Goal: Task Accomplishment & Management: Manage account settings

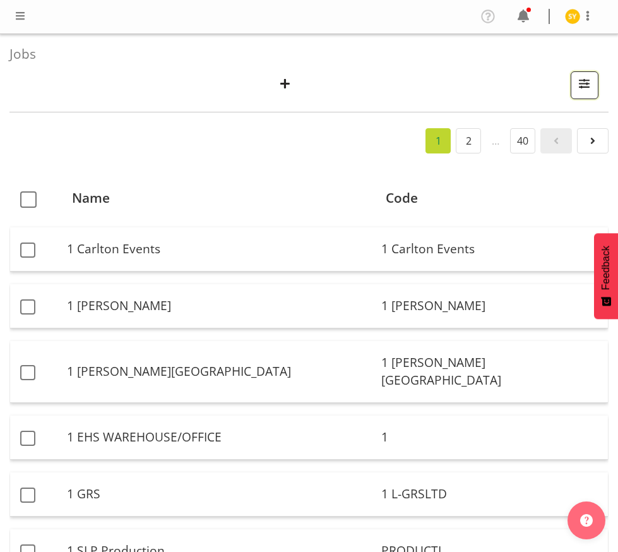
click at [587, 88] on span "button" at bounding box center [585, 83] width 16 height 16
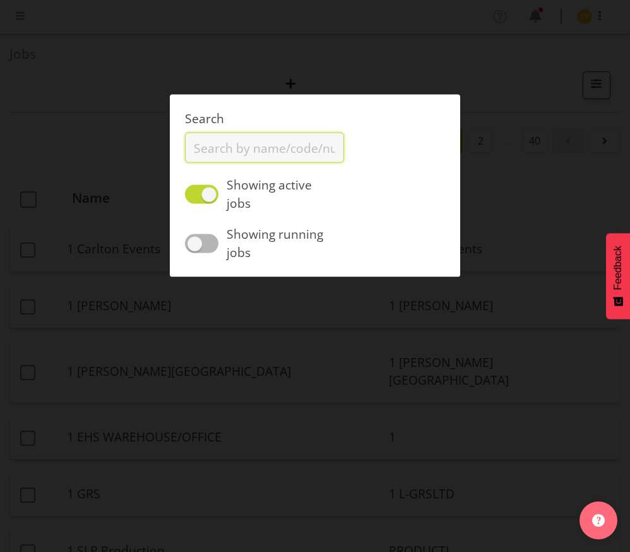
click at [253, 150] on input "text" at bounding box center [264, 148] width 159 height 30
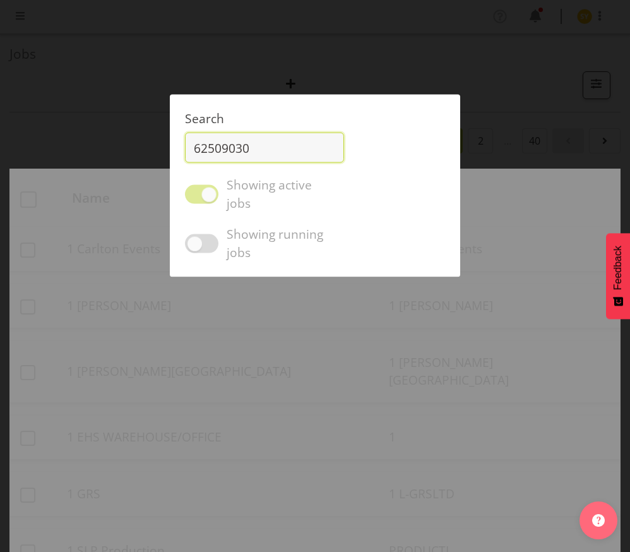
click at [294, 155] on input "62509030" at bounding box center [264, 148] width 159 height 30
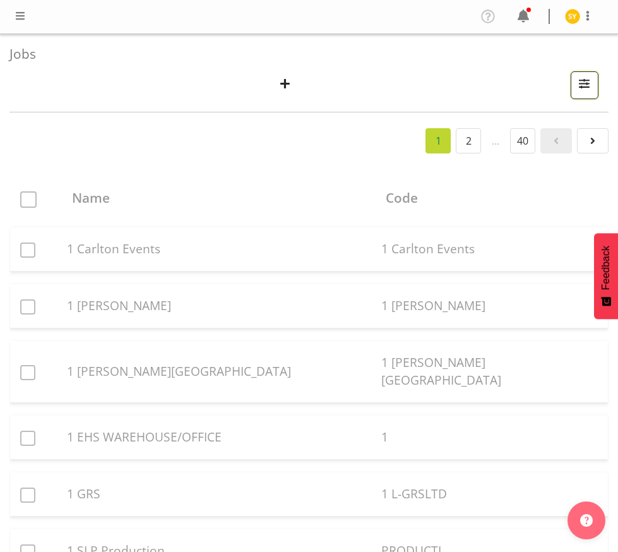
click at [592, 95] on button "button" at bounding box center [585, 85] width 28 height 28
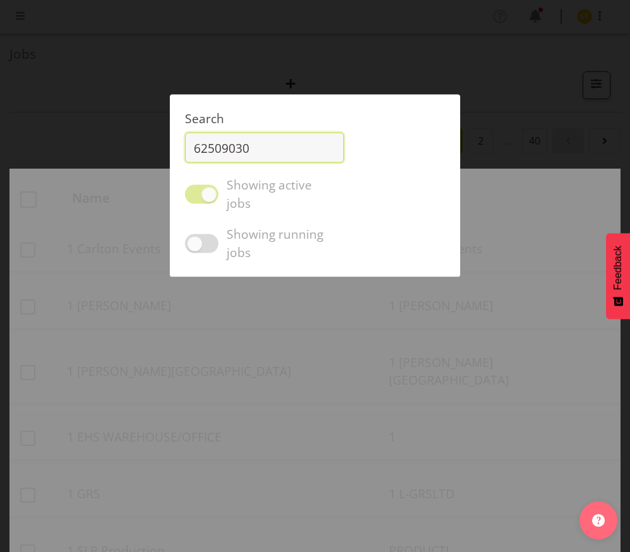
click at [257, 150] on input "62509030" at bounding box center [264, 148] width 159 height 30
type input "62509030"
click at [333, 67] on div at bounding box center [315, 276] width 630 height 552
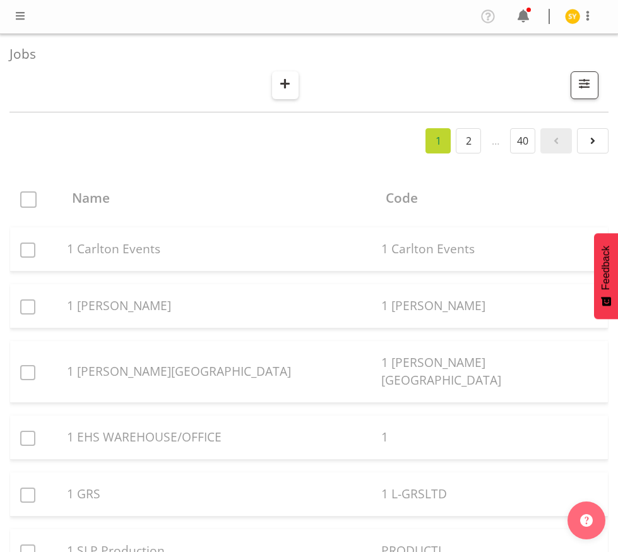
click at [284, 87] on span "button" at bounding box center [285, 83] width 16 height 16
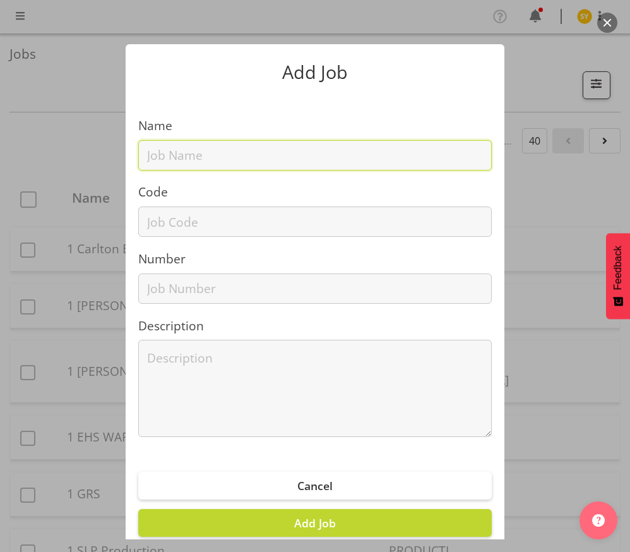
click at [193, 152] on input "text" at bounding box center [315, 155] width 354 height 30
drag, startPoint x: 161, startPoint y: 154, endPoint x: 151, endPoint y: 201, distance: 48.4
click at [160, 155] on input "text" at bounding box center [315, 155] width 354 height 30
paste input "62509030"
type input "62509030"
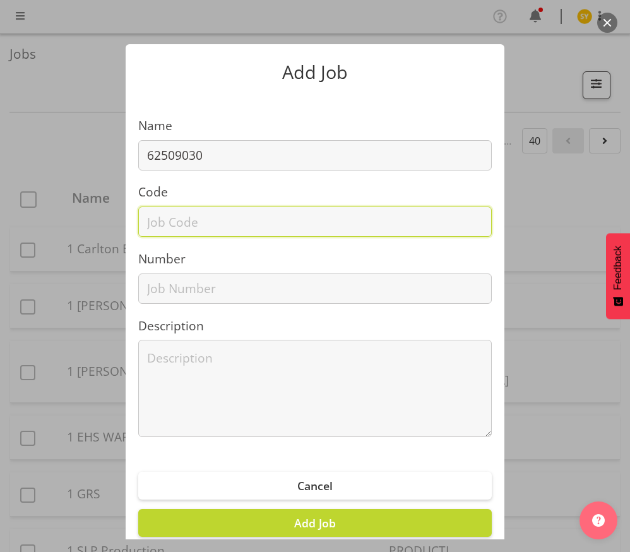
drag, startPoint x: 149, startPoint y: 223, endPoint x: 161, endPoint y: 215, distance: 14.2
click at [149, 224] on input "text" at bounding box center [315, 221] width 354 height 30
paste input "62509030"
type input "62509030"
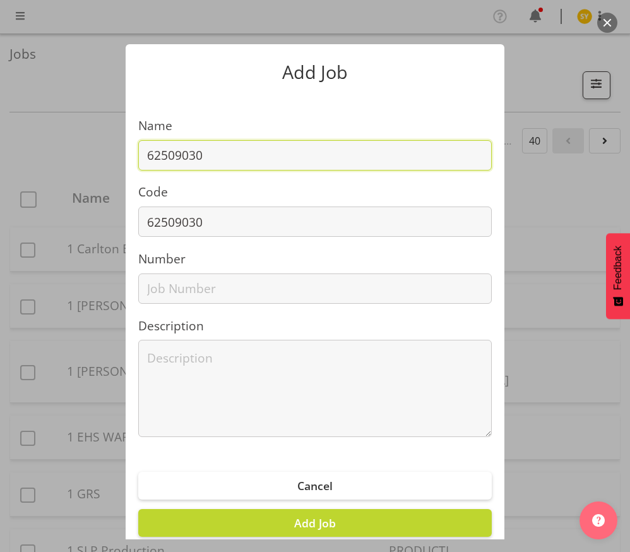
click at [225, 158] on input "62509030" at bounding box center [315, 155] width 354 height 30
type input "62509030 - EEA 2025"
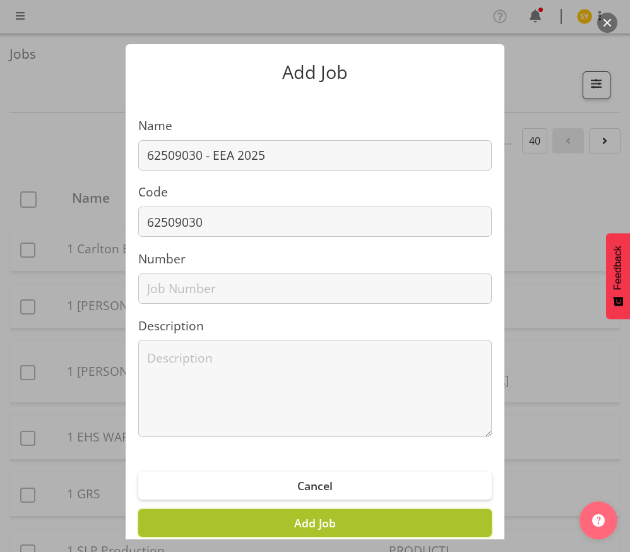
click at [340, 523] on button "Add Job" at bounding box center [315, 523] width 354 height 28
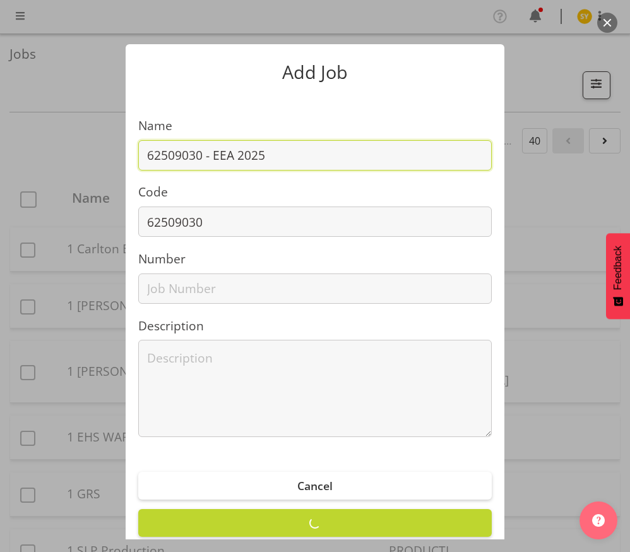
drag, startPoint x: 280, startPoint y: 162, endPoint x: 97, endPoint y: 146, distance: 184.4
click at [97, 146] on div "Add Job Name 62509030 - EEA 2025 Code 62509030 Number Description Cancel Add Job" at bounding box center [315, 276] width 606 height 527
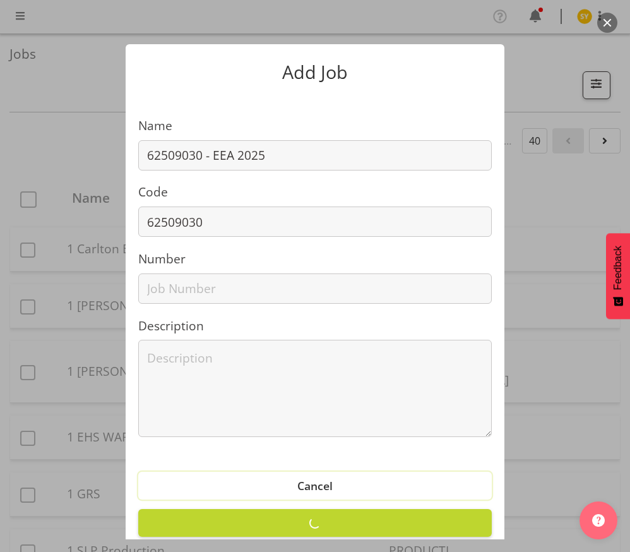
click at [335, 491] on button "Cancel" at bounding box center [315, 486] width 354 height 28
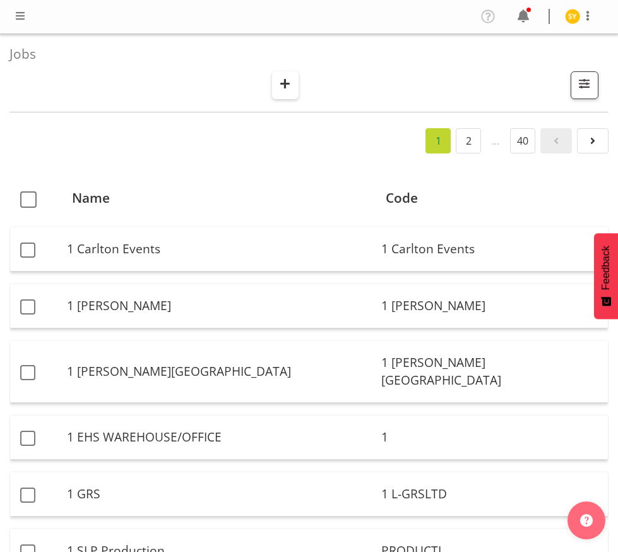
click at [293, 81] on span "button" at bounding box center [285, 83] width 16 height 16
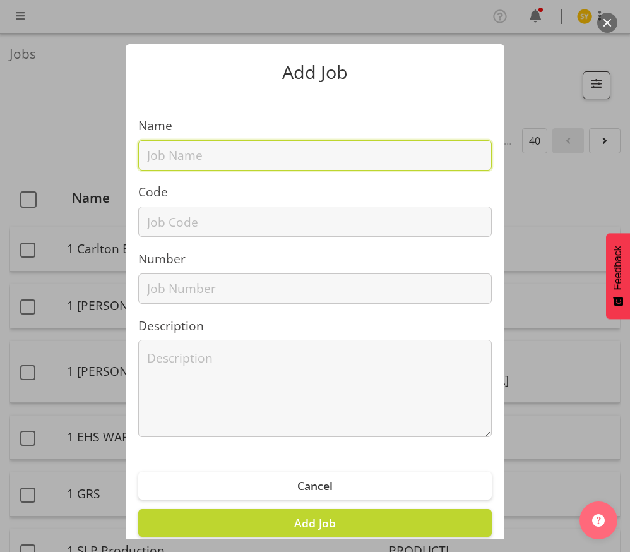
click at [196, 162] on input "text" at bounding box center [315, 155] width 354 height 30
paste input "62509030 - EEA 2025"
type input "62509030 - EEA 2025"
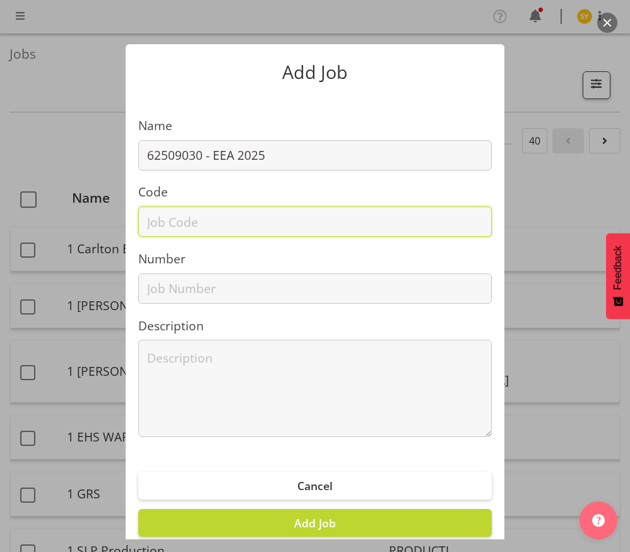
click at [172, 225] on input "text" at bounding box center [315, 221] width 354 height 30
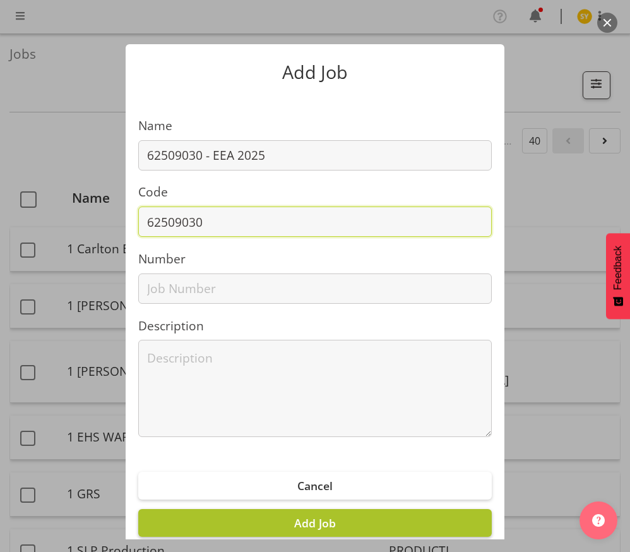
type input "62509030"
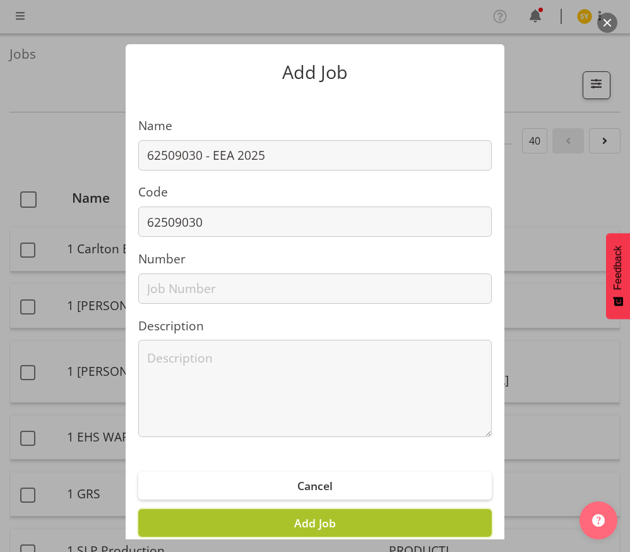
click at [336, 532] on button "Add Job" at bounding box center [315, 523] width 354 height 28
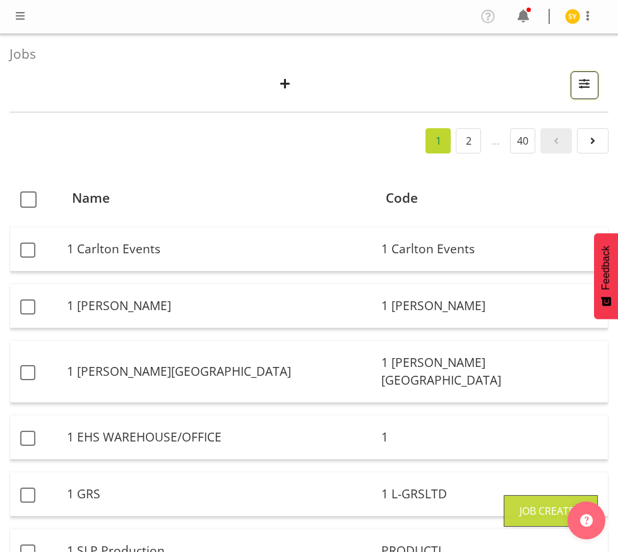
click at [578, 84] on span "button" at bounding box center [585, 83] width 16 height 16
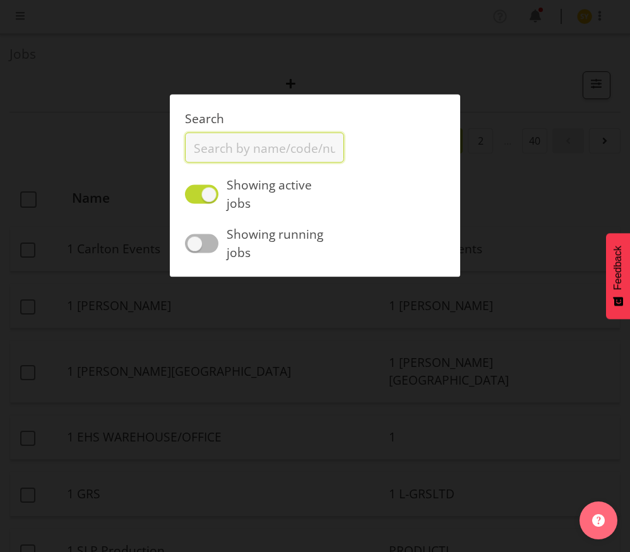
click at [220, 148] on input "text" at bounding box center [264, 148] width 159 height 30
type input "62509030"
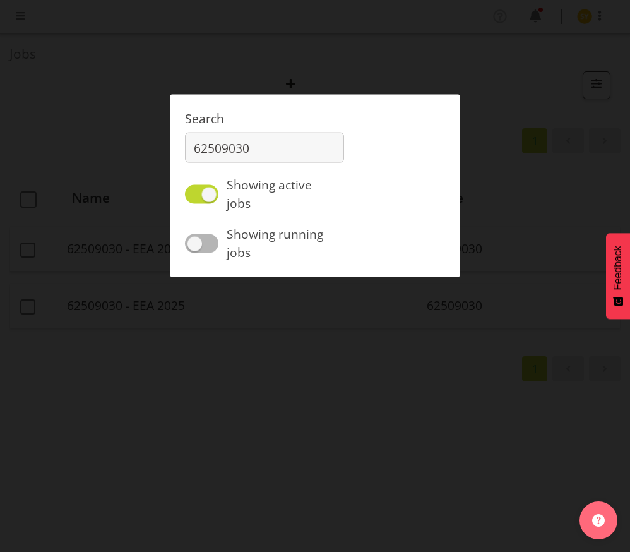
click at [186, 368] on div at bounding box center [315, 276] width 630 height 552
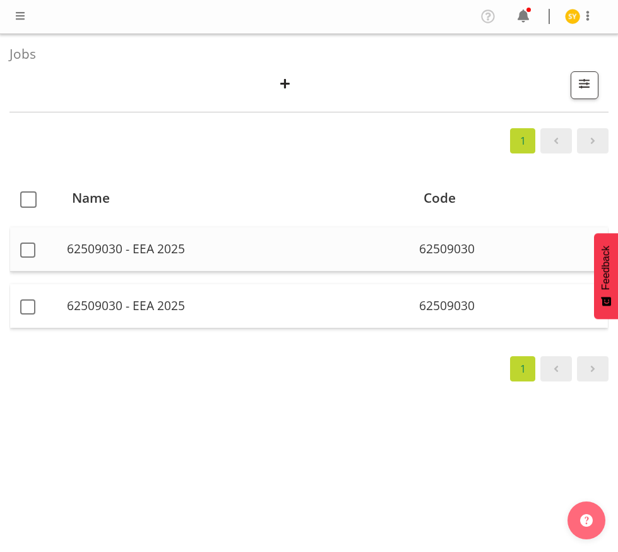
click at [157, 259] on td "62509030 - EEA 2025" at bounding box center [238, 249] width 352 height 44
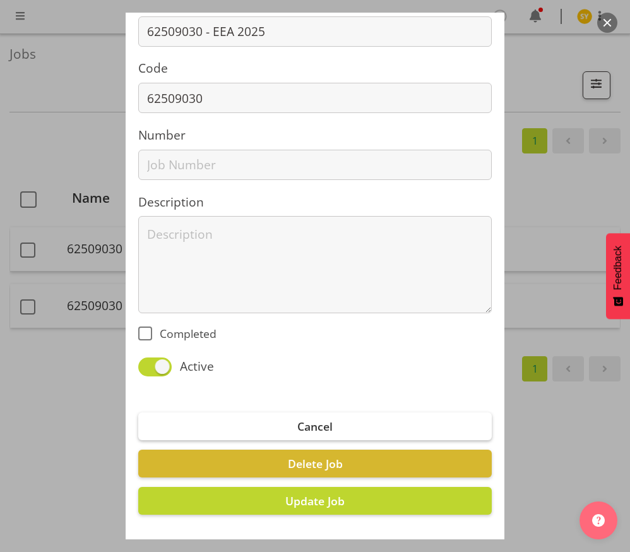
scroll to position [128, 0]
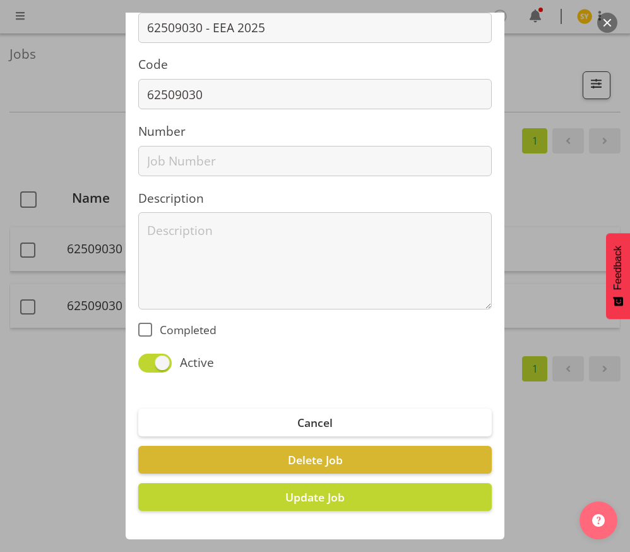
click at [80, 313] on div "Edit Job Name 62509030 - EEA 2025 Code 62509030 Number Description Completed Ac…" at bounding box center [315, 276] width 606 height 527
click at [311, 418] on span "Cancel" at bounding box center [314, 422] width 35 height 15
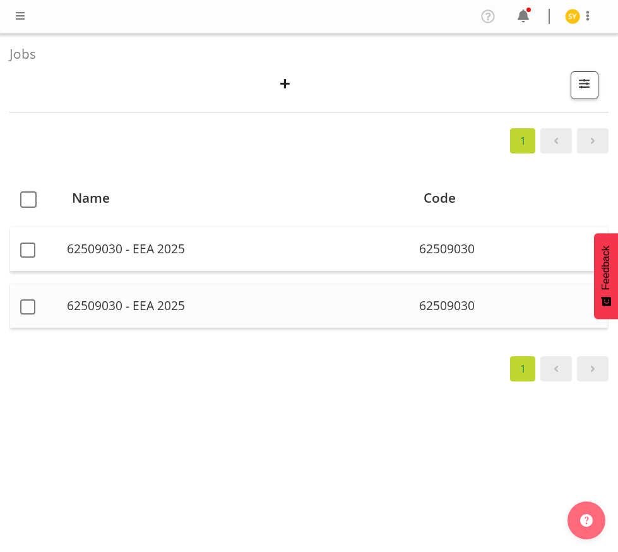
click at [126, 311] on td "62509030 - EEA 2025" at bounding box center [238, 306] width 352 height 44
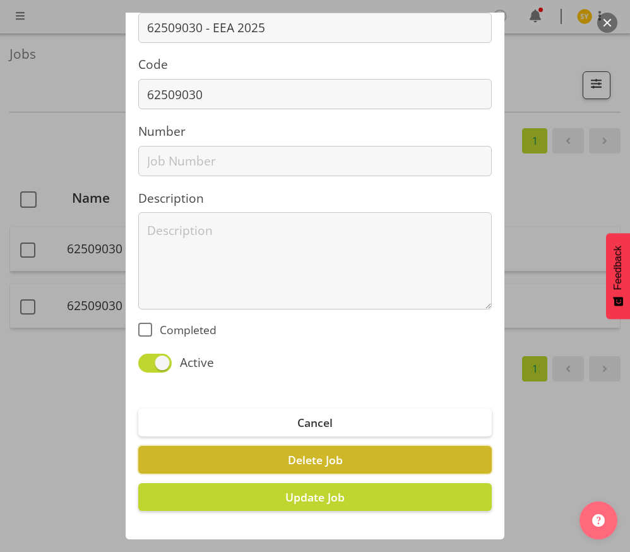
click at [359, 465] on button "Delete Job" at bounding box center [315, 460] width 354 height 28
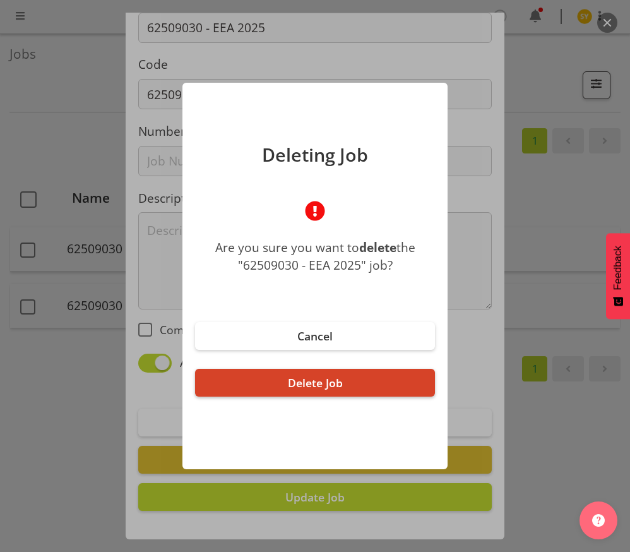
click at [297, 375] on span "Delete Job" at bounding box center [315, 382] width 55 height 15
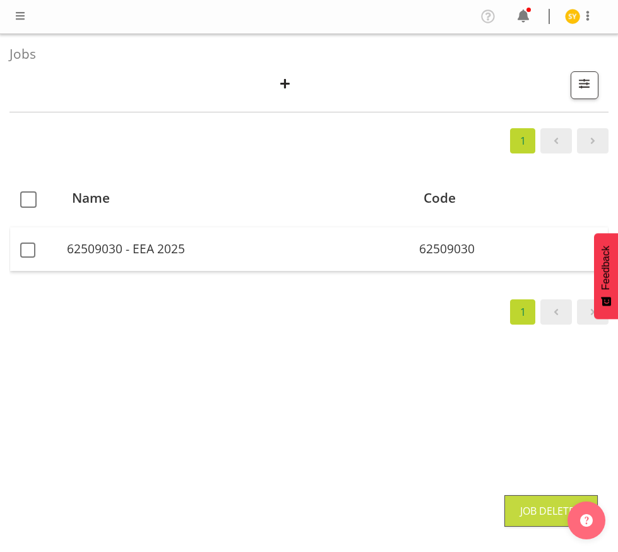
click at [210, 172] on table "Name Code 62509030 - EEA 2025 62509030" at bounding box center [308, 227] width 599 height 116
